Goal: Task Accomplishment & Management: Manage account settings

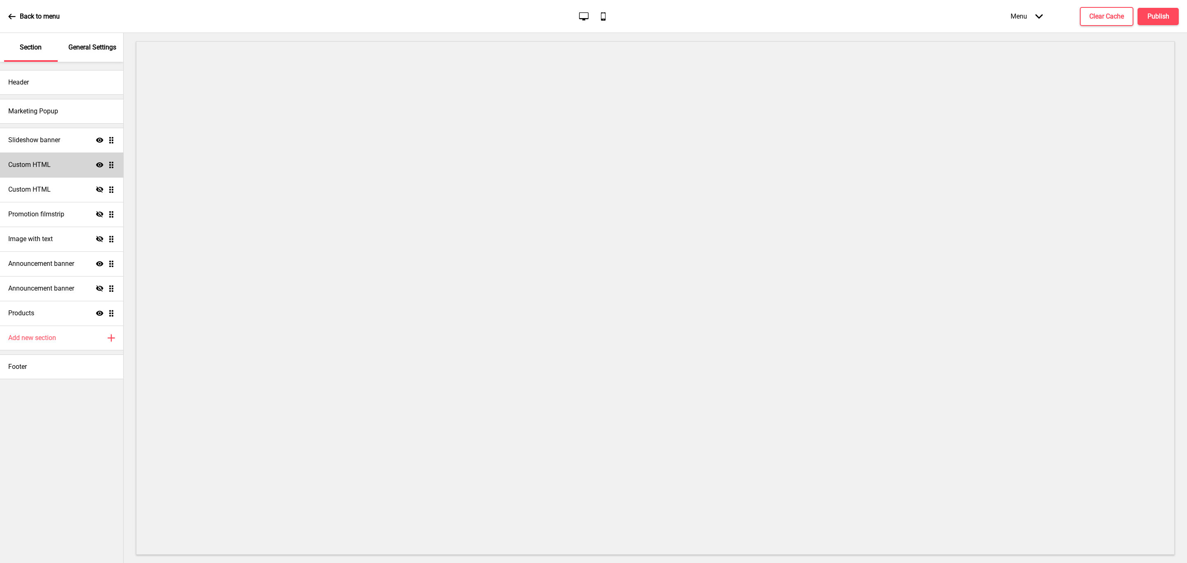
click at [96, 166] on icon "Show" at bounding box center [99, 164] width 7 height 7
click at [96, 187] on icon "Hide" at bounding box center [99, 189] width 7 height 7
click at [99, 170] on div "Custom HTML Hide Drag" at bounding box center [61, 164] width 123 height 25
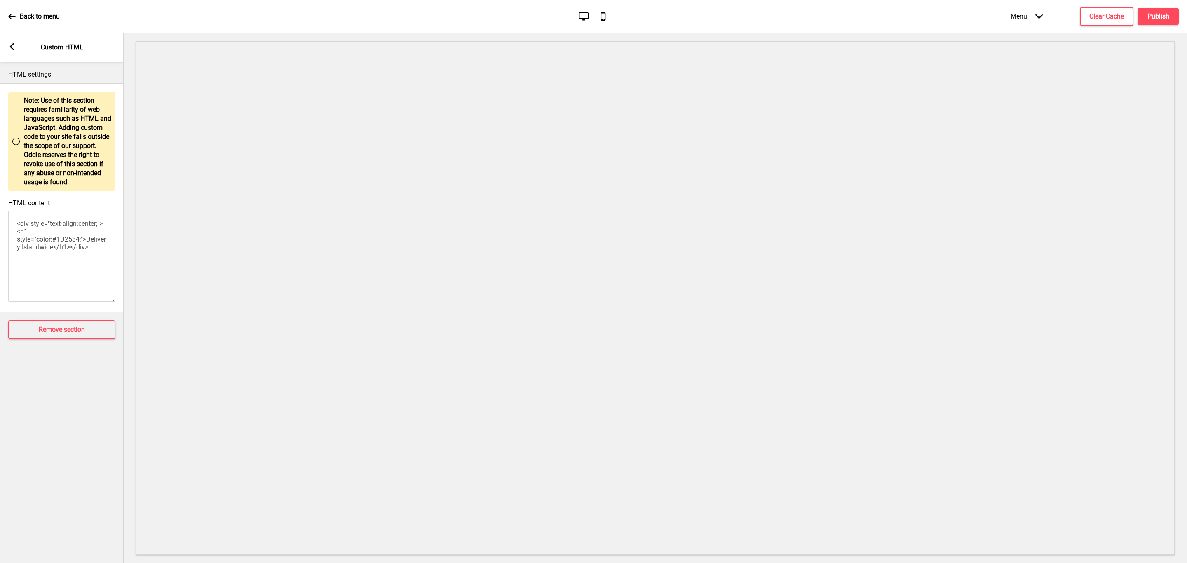
click at [21, 49] on div "Arrow left Custom HTML" at bounding box center [62, 47] width 124 height 29
click at [11, 50] on rect at bounding box center [11, 46] width 7 height 7
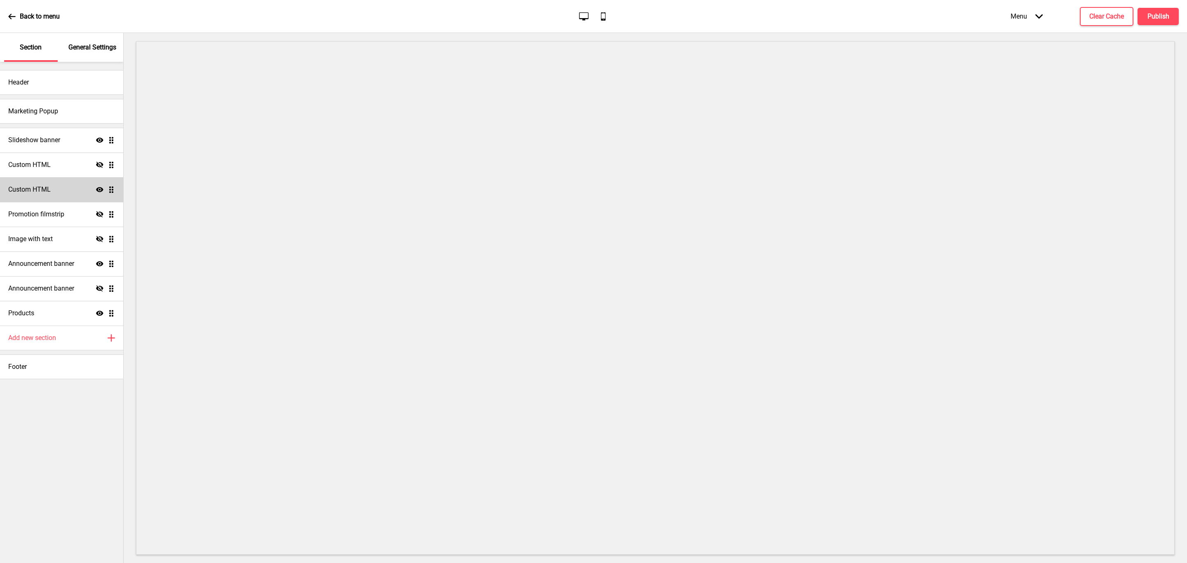
click at [103, 163] on icon "Hide" at bounding box center [99, 164] width 7 height 7
click at [99, 213] on icon "Hide" at bounding box center [99, 214] width 7 height 7
click at [99, 216] on icon at bounding box center [99, 214] width 7 height 5
click at [101, 167] on icon at bounding box center [99, 164] width 7 height 5
click at [101, 167] on icon "Hide" at bounding box center [99, 164] width 7 height 7
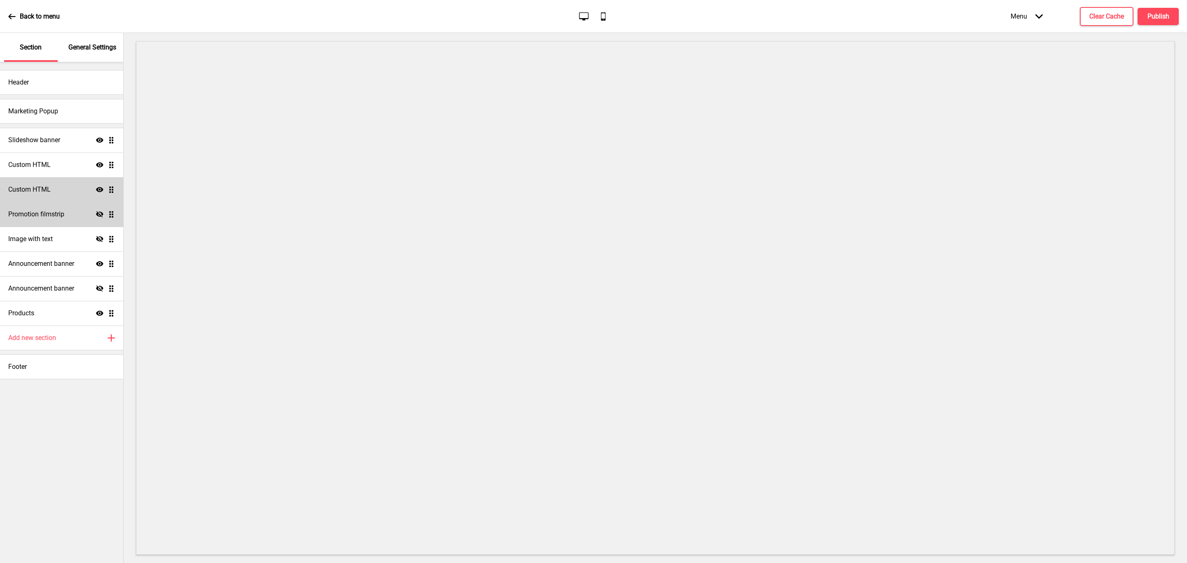
click at [56, 190] on div "Custom HTML Show Drag" at bounding box center [61, 189] width 123 height 25
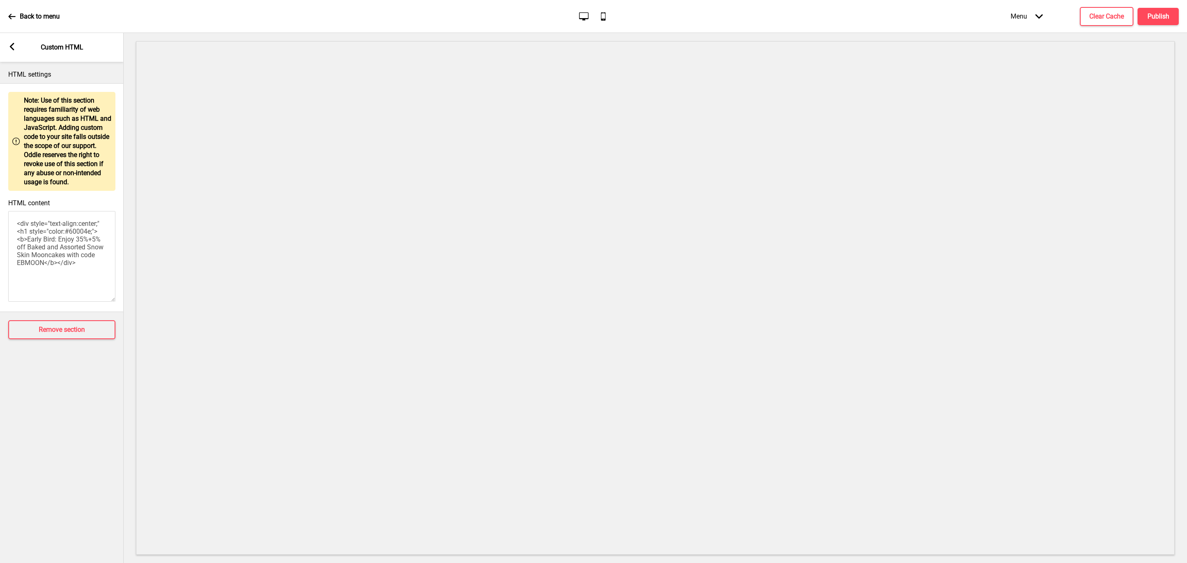
click at [16, 50] on div "Arrow left Custom HTML" at bounding box center [62, 47] width 124 height 29
click at [11, 47] on icon at bounding box center [12, 46] width 5 height 7
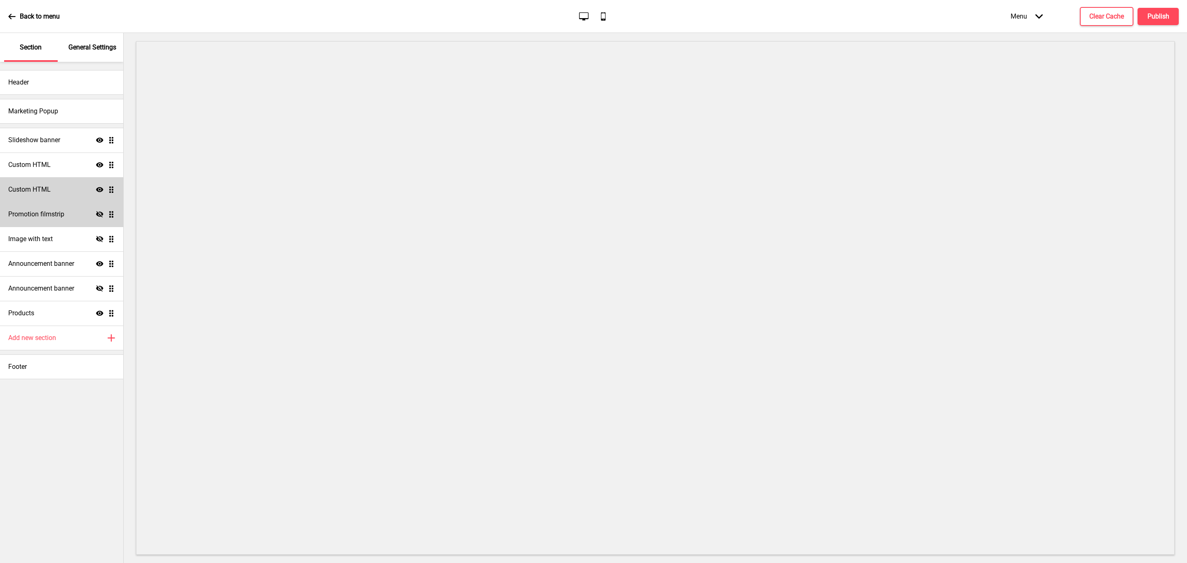
click at [101, 185] on div "Custom HTML Show Drag" at bounding box center [61, 189] width 123 height 25
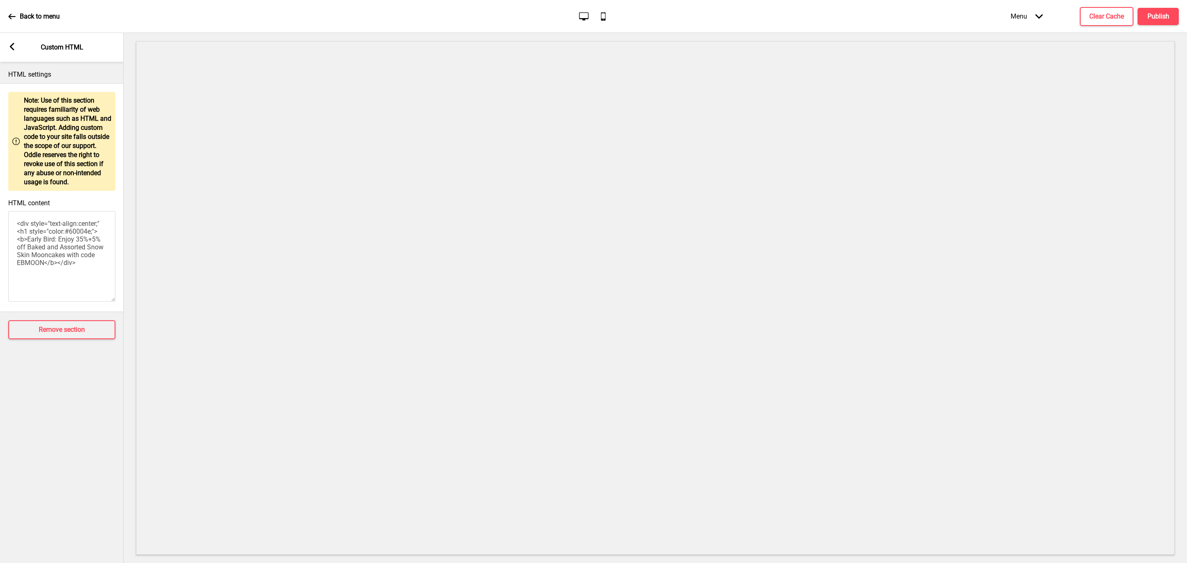
click at [11, 49] on rect at bounding box center [11, 46] width 7 height 7
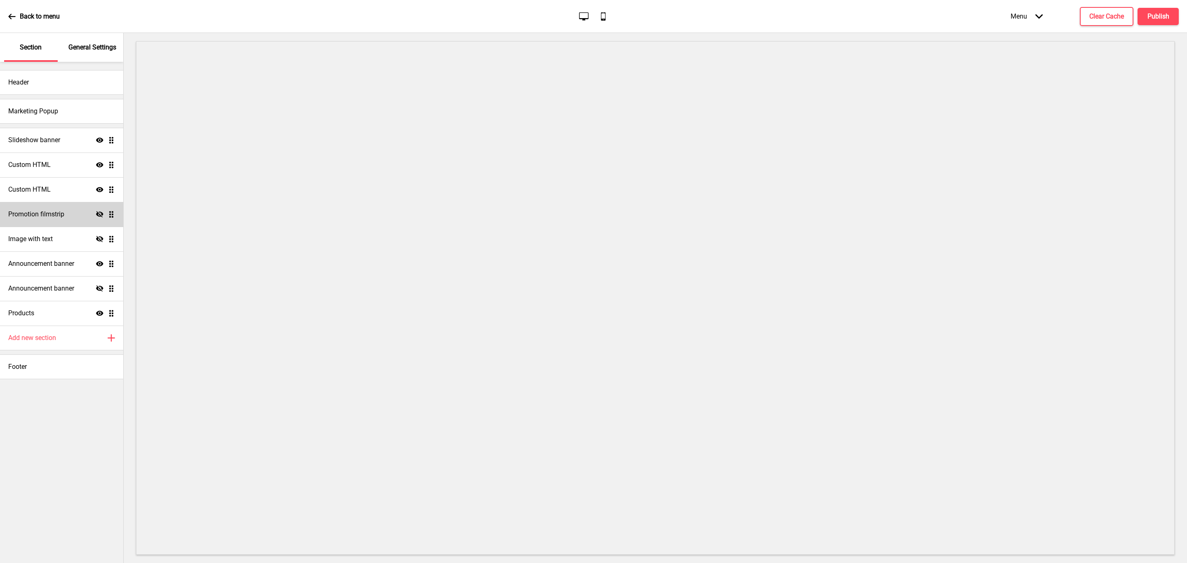
click at [96, 190] on icon "Show" at bounding box center [99, 189] width 7 height 7
click at [96, 190] on icon "Hide" at bounding box center [99, 189] width 7 height 7
click at [96, 190] on icon at bounding box center [99, 189] width 7 height 5
click at [96, 190] on icon at bounding box center [99, 189] width 7 height 6
click at [96, 190] on icon at bounding box center [99, 189] width 7 height 5
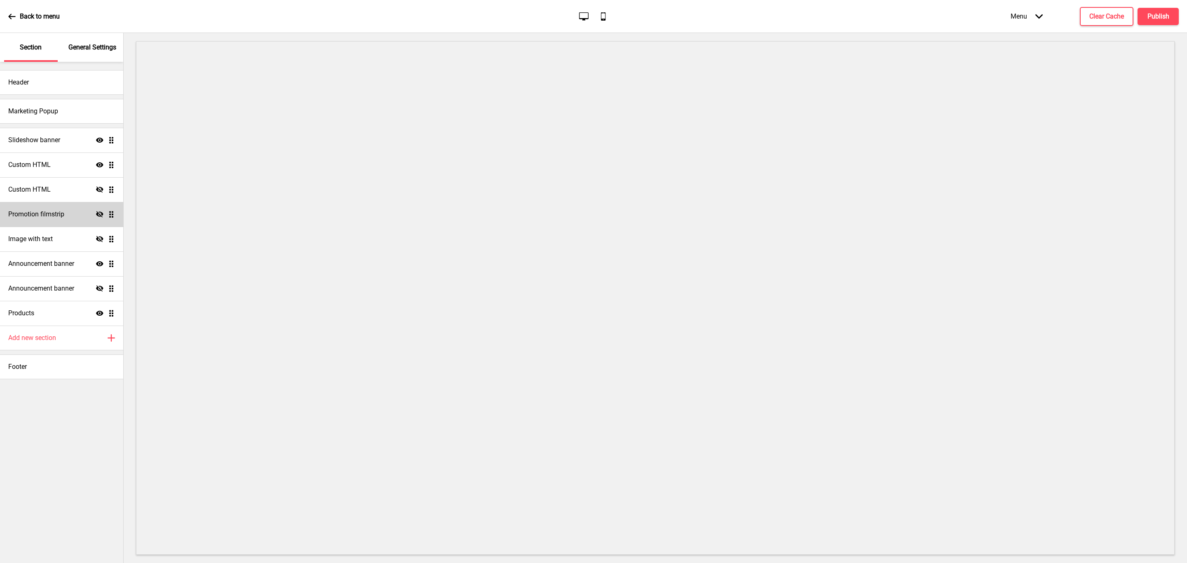
click at [96, 190] on icon at bounding box center [99, 189] width 7 height 6
click at [102, 215] on icon at bounding box center [99, 214] width 7 height 6
click at [102, 215] on icon at bounding box center [99, 214] width 7 height 5
click at [101, 264] on icon at bounding box center [99, 263] width 7 height 5
click at [1158, 20] on h4 "Publish" at bounding box center [1158, 16] width 22 height 9
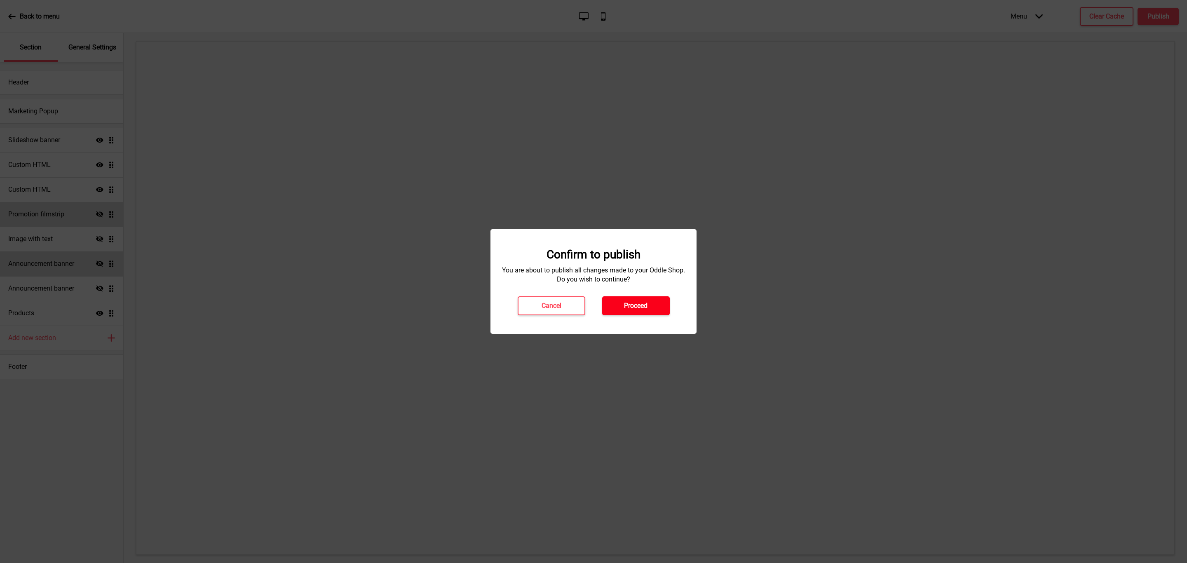
click at [646, 300] on button "Proceed" at bounding box center [636, 305] width 68 height 19
